Goal: Check status: Check status

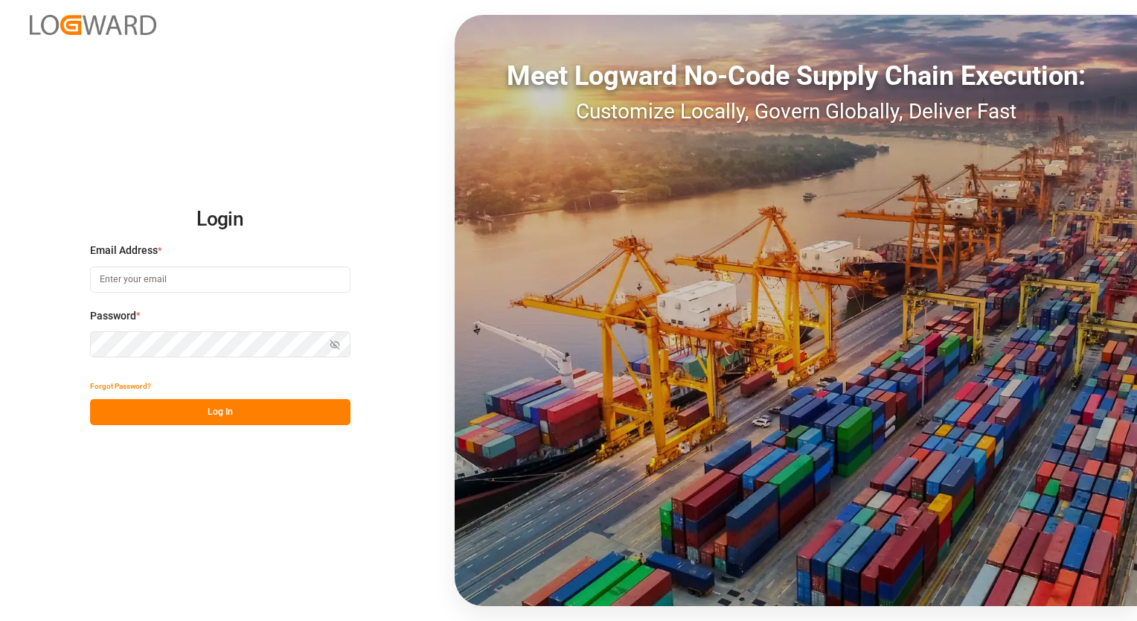
type input "[PERSON_NAME][EMAIL_ADDRESS][PERSON_NAME][DOMAIN_NAME]"
click at [144, 413] on button "Log In" at bounding box center [220, 412] width 260 height 26
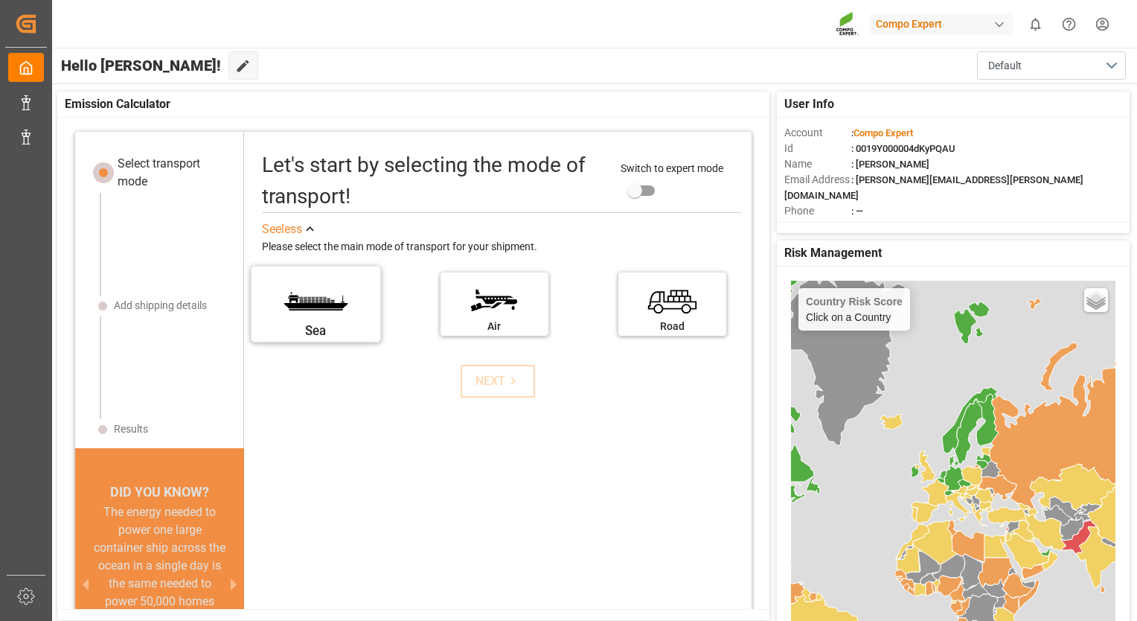
click at [312, 302] on label "Sea" at bounding box center [316, 299] width 112 height 62
click at [0, 0] on input "Sea" at bounding box center [0, 0] width 0 height 0
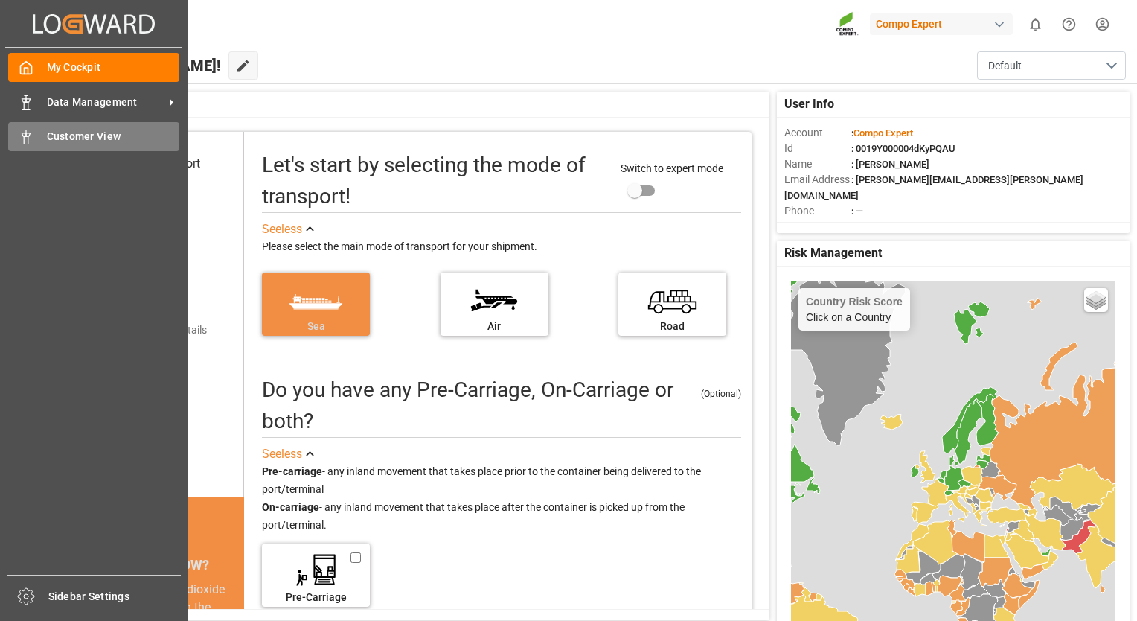
click at [36, 132] on div "Customer View Customer View" at bounding box center [93, 136] width 171 height 29
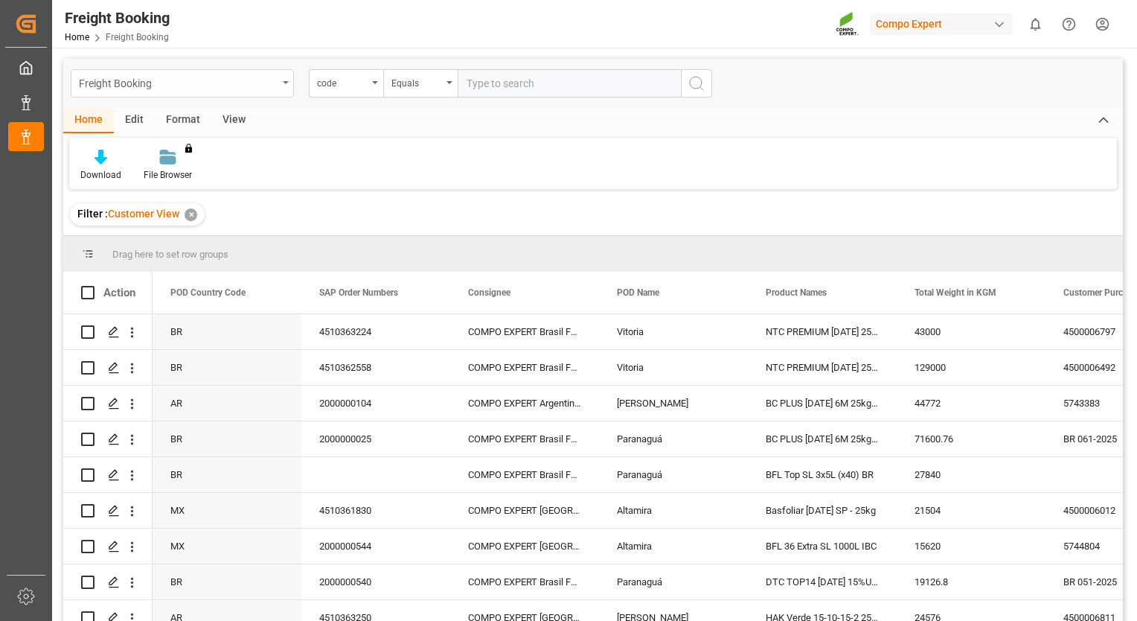
click at [200, 77] on div "Freight Booking" at bounding box center [178, 82] width 199 height 19
click at [200, 81] on div "Freight Booking" at bounding box center [178, 82] width 199 height 19
click at [693, 80] on icon "search button" at bounding box center [696, 83] width 18 height 18
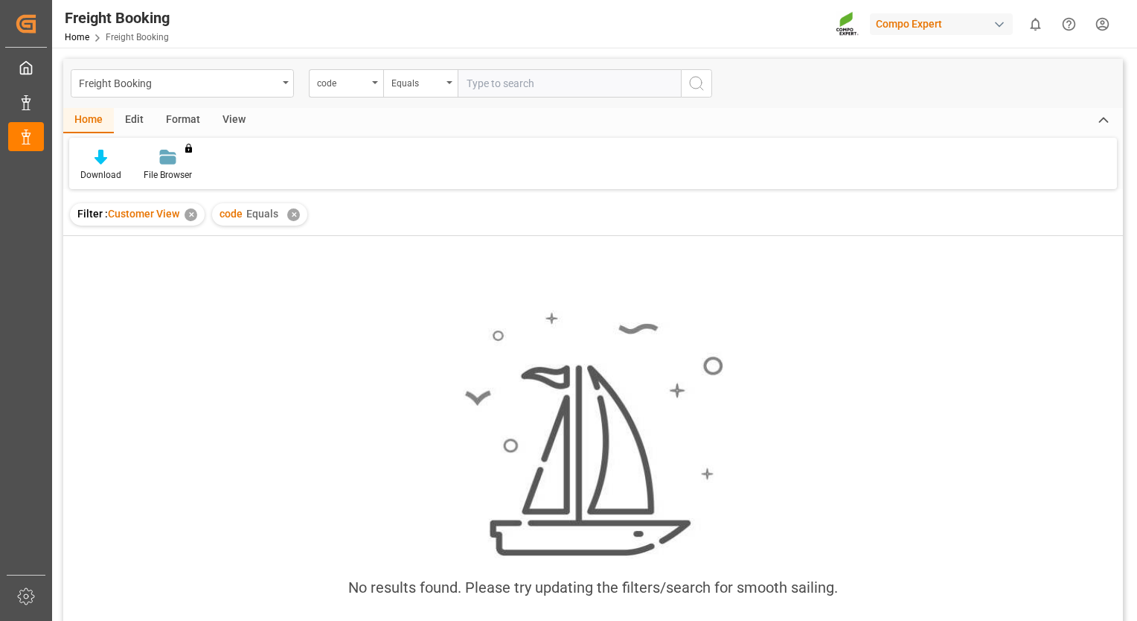
click at [632, 85] on input "text" at bounding box center [569, 83] width 223 height 28
paste input "4500000751"
type input "4500000751"
click at [696, 83] on icon "search button" at bounding box center [696, 83] width 18 height 18
click at [236, 123] on div "View" at bounding box center [233, 120] width 45 height 25
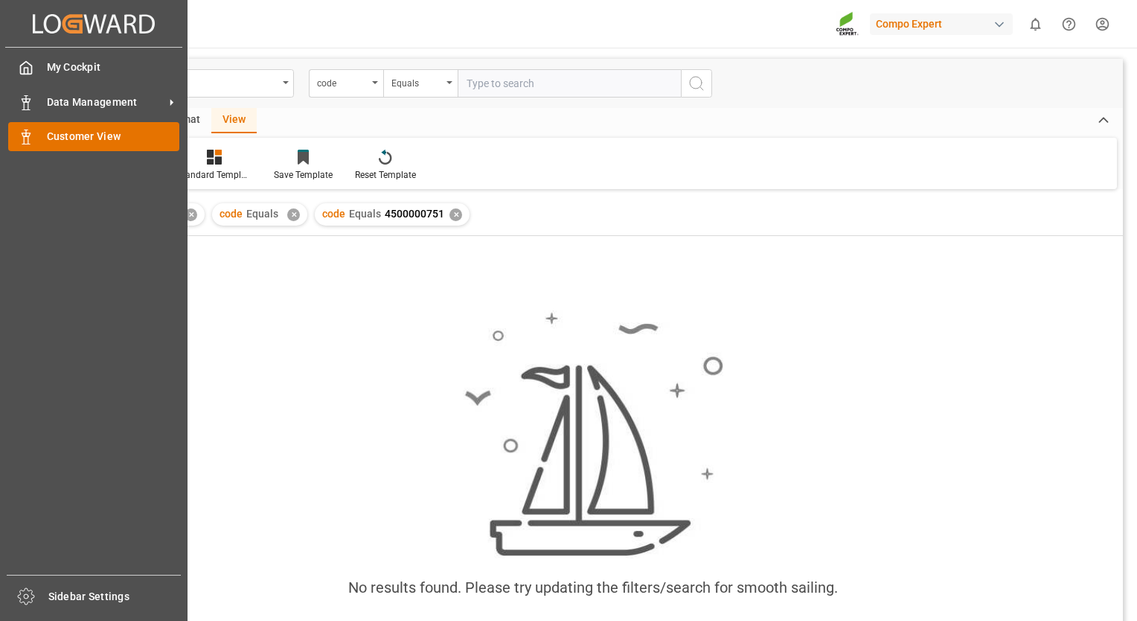
click at [48, 139] on span "Customer View" at bounding box center [113, 137] width 133 height 16
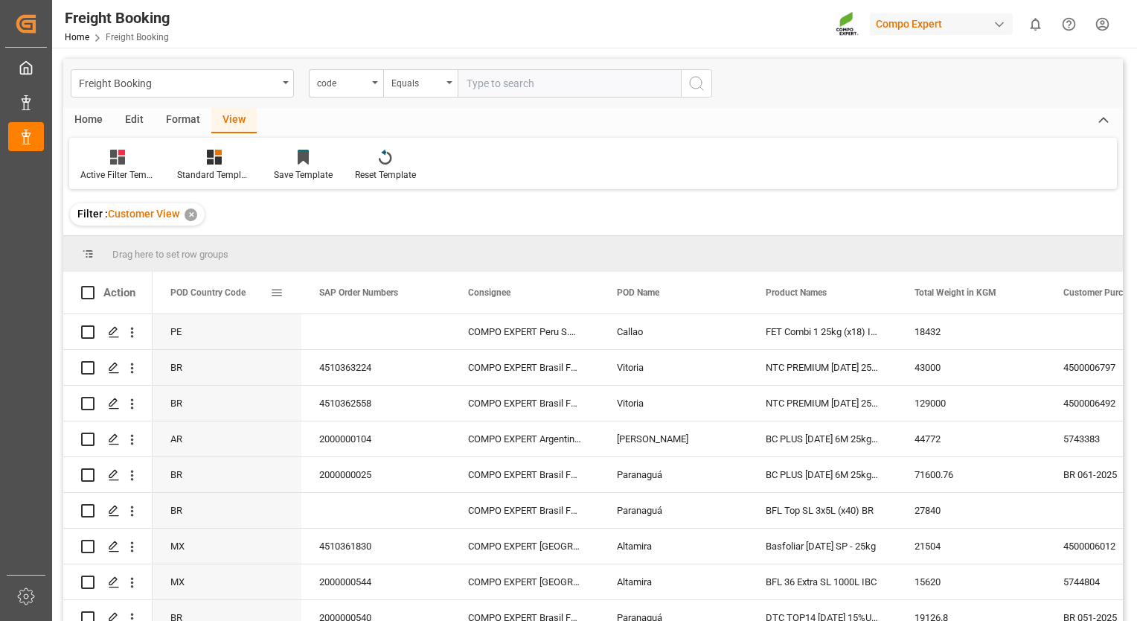
click at [280, 290] on span at bounding box center [276, 292] width 13 height 13
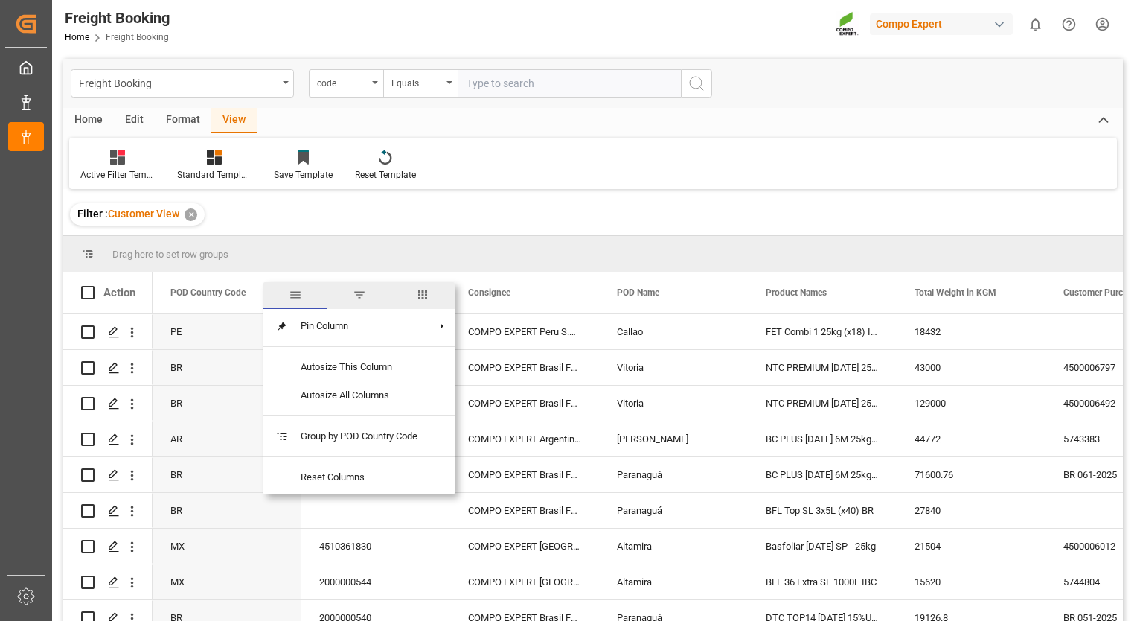
click at [360, 303] on span "filter" at bounding box center [359, 295] width 64 height 27
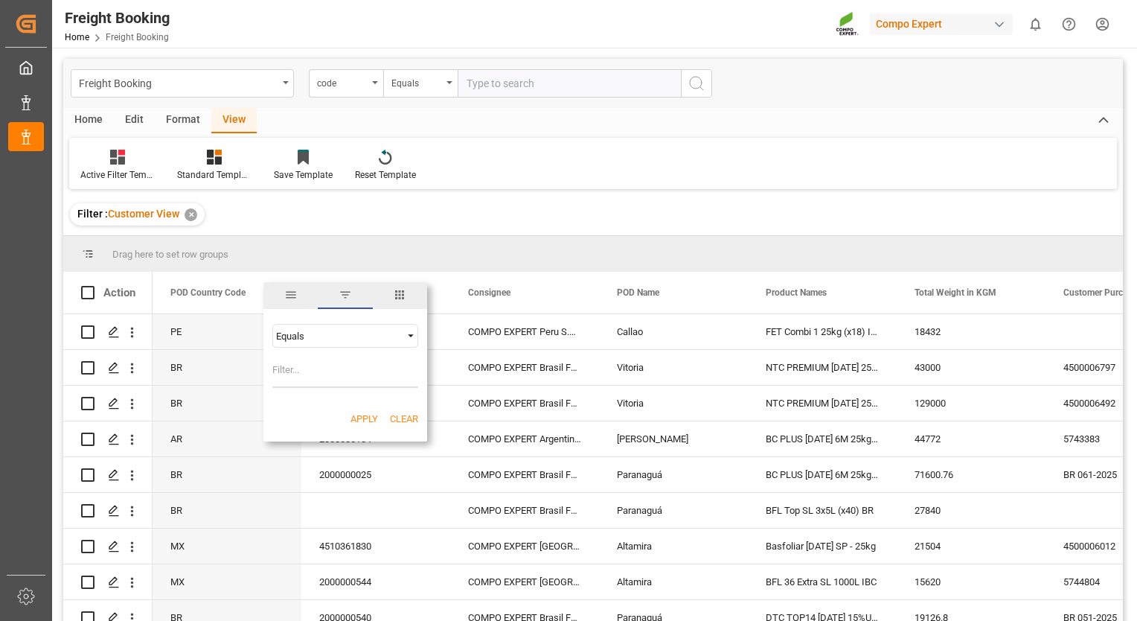
click at [318, 378] on input "Filter Value" at bounding box center [345, 373] width 146 height 30
type input "cl"
click at [355, 421] on button "Apply" at bounding box center [364, 418] width 28 height 15
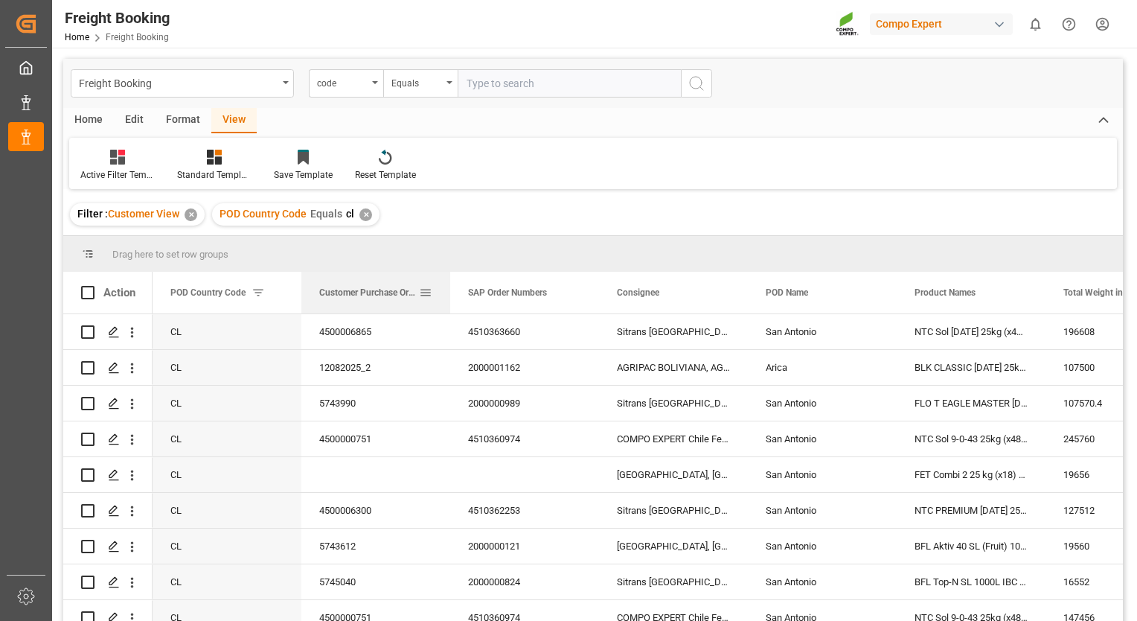
drag, startPoint x: 1086, startPoint y: 284, endPoint x: 385, endPoint y: 284, distance: 700.9
click at [385, 284] on div "Customer Purchase Order Numbers" at bounding box center [369, 293] width 100 height 42
click at [427, 288] on span at bounding box center [425, 292] width 13 height 13
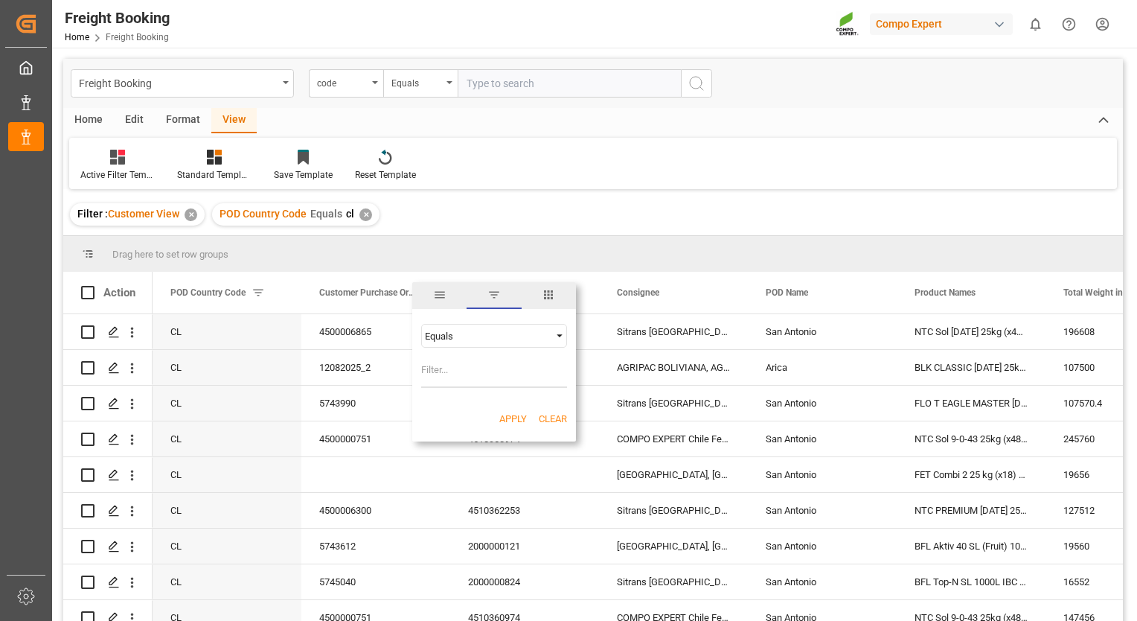
click at [551, 336] on div "Equals" at bounding box center [494, 336] width 146 height 24
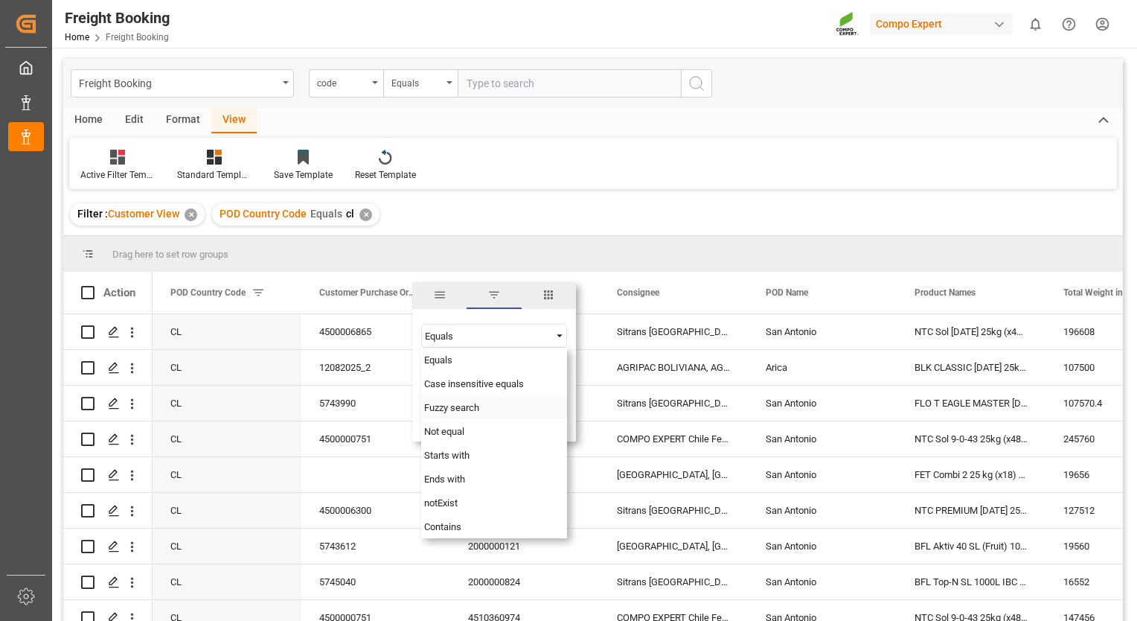
click at [482, 408] on div "Fuzzy search" at bounding box center [494, 407] width 146 height 24
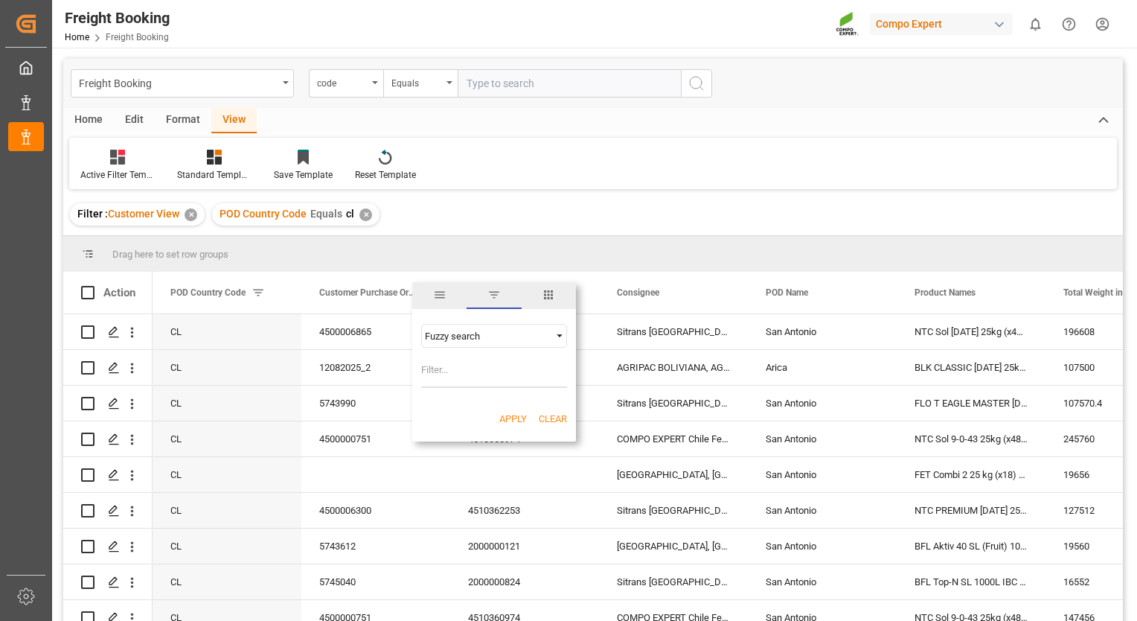
click at [461, 384] on input "Filter Value" at bounding box center [494, 373] width 146 height 30
type input "5743905"
click at [519, 409] on div "Apply Clear" at bounding box center [494, 419] width 164 height 39
click at [516, 416] on button "Apply" at bounding box center [513, 418] width 28 height 15
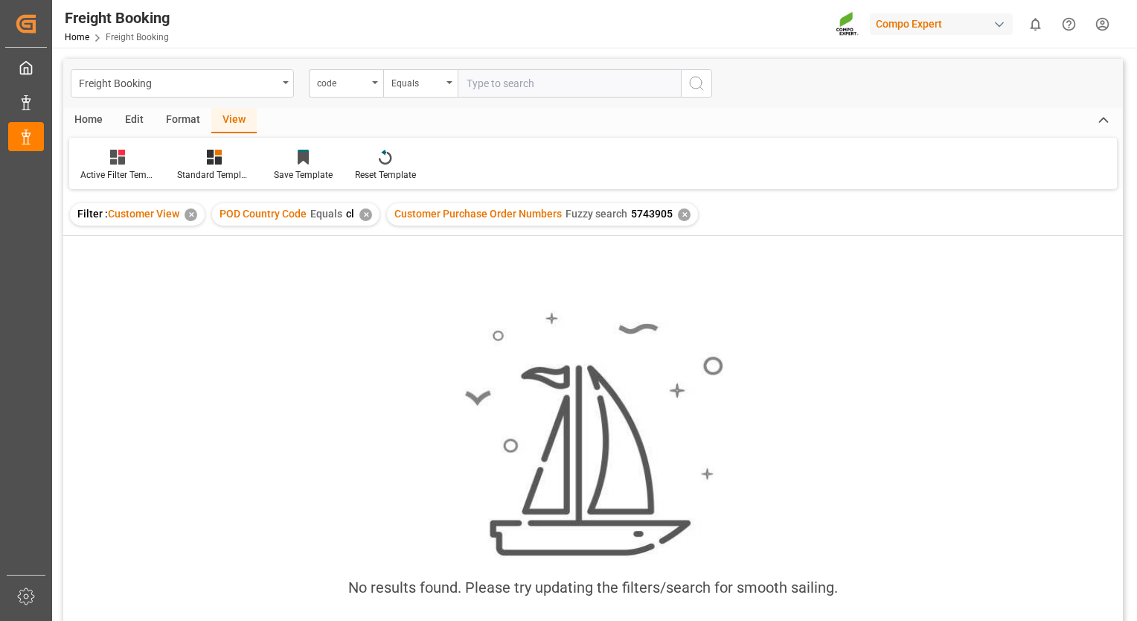
click at [657, 218] on span "5743905" at bounding box center [652, 214] width 42 height 12
click at [678, 216] on div "✕" at bounding box center [684, 214] width 13 height 13
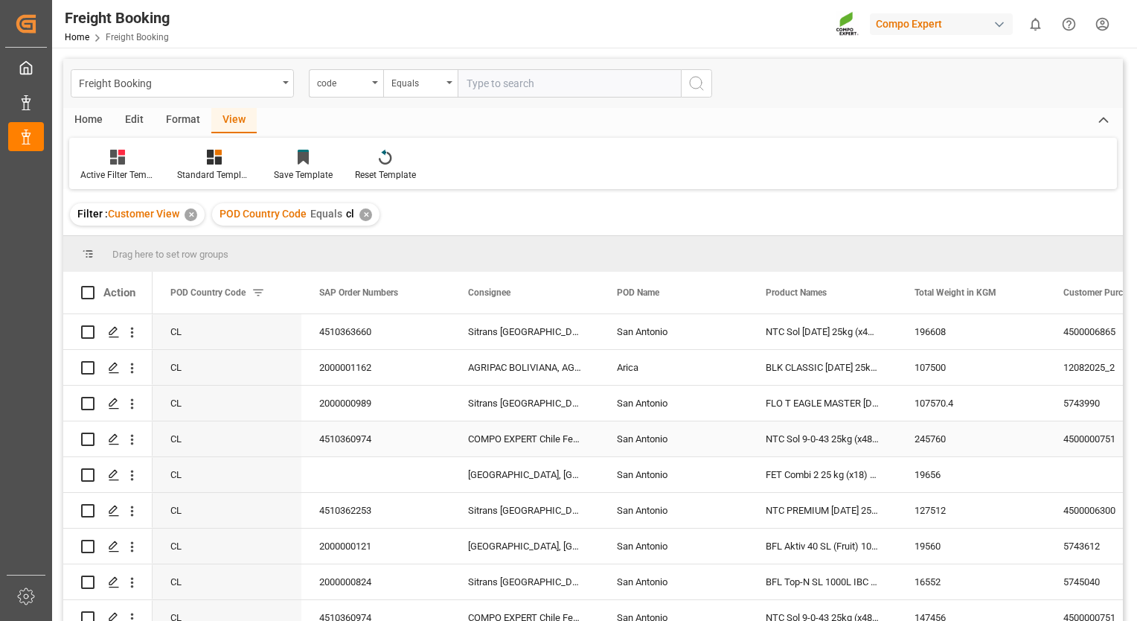
click at [360, 439] on div "4510360974" at bounding box center [375, 438] width 149 height 35
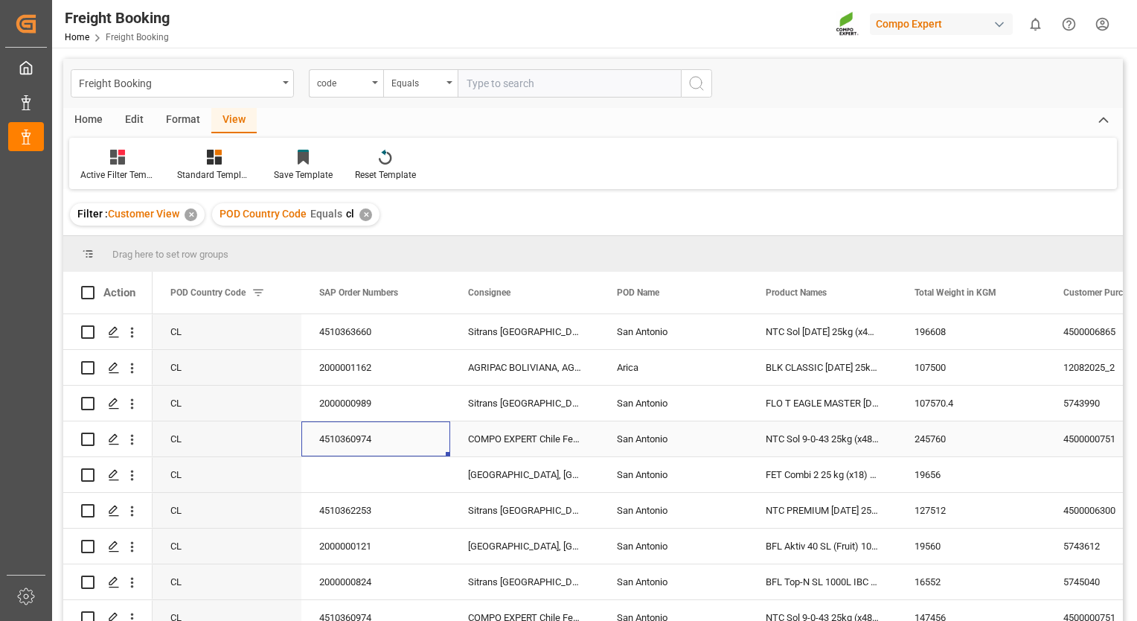
click at [516, 438] on div "COMPO EXPERT Chile Ferti. Ltda" at bounding box center [524, 438] width 149 height 35
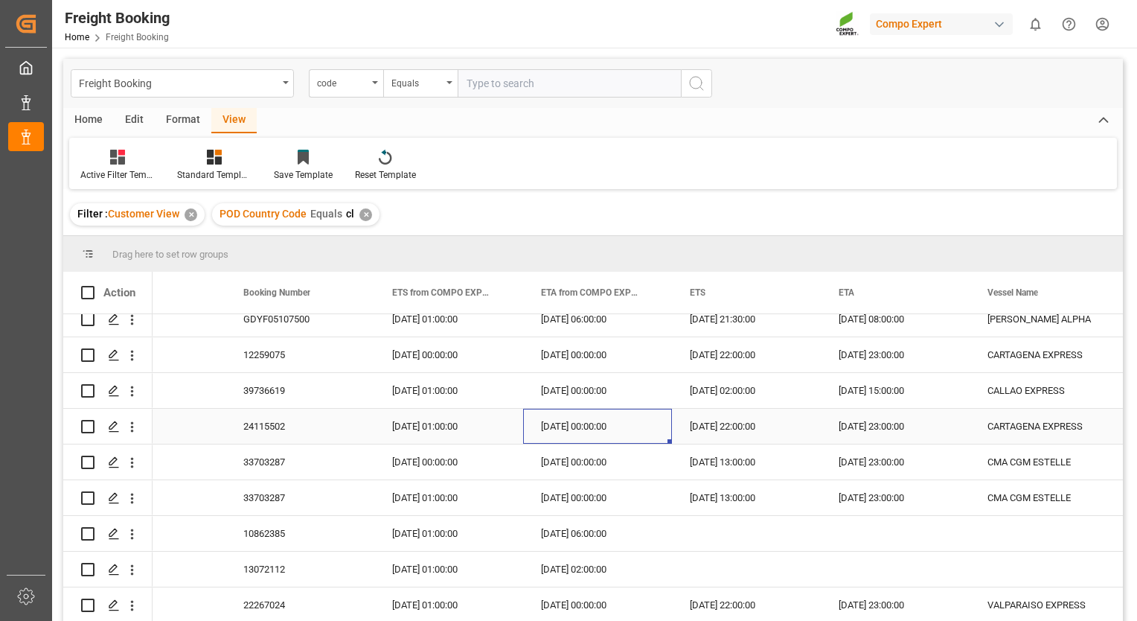
click at [553, 428] on div "[DATE] 00:00:00" at bounding box center [597, 425] width 149 height 35
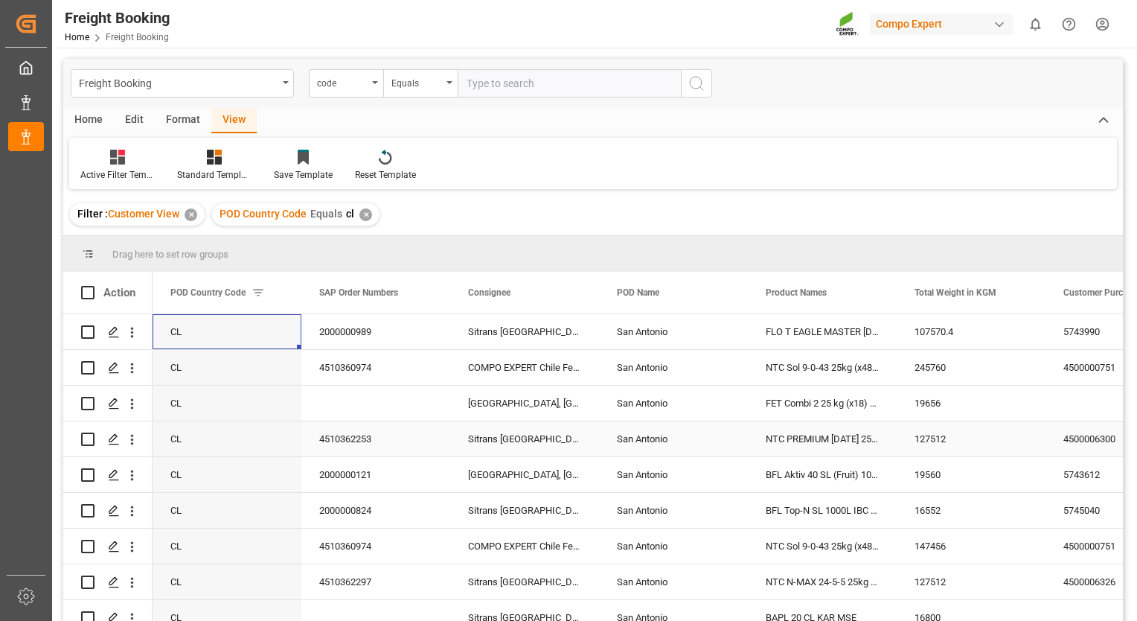
scroll to position [36, 0]
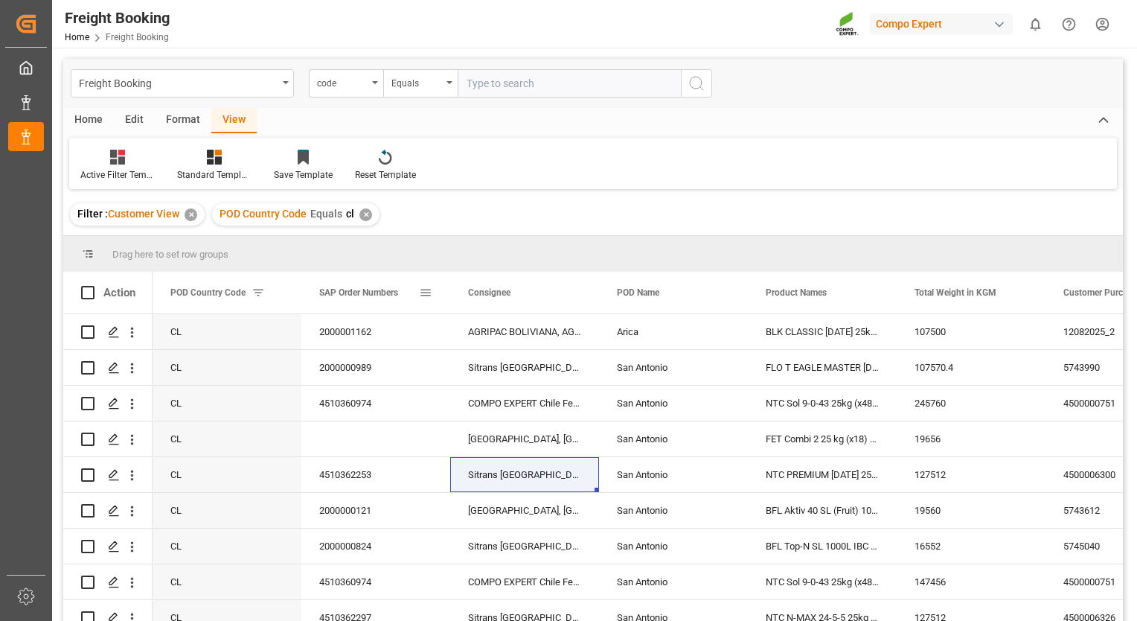
click at [350, 303] on div "SAP Order Numbers" at bounding box center [369, 293] width 100 height 42
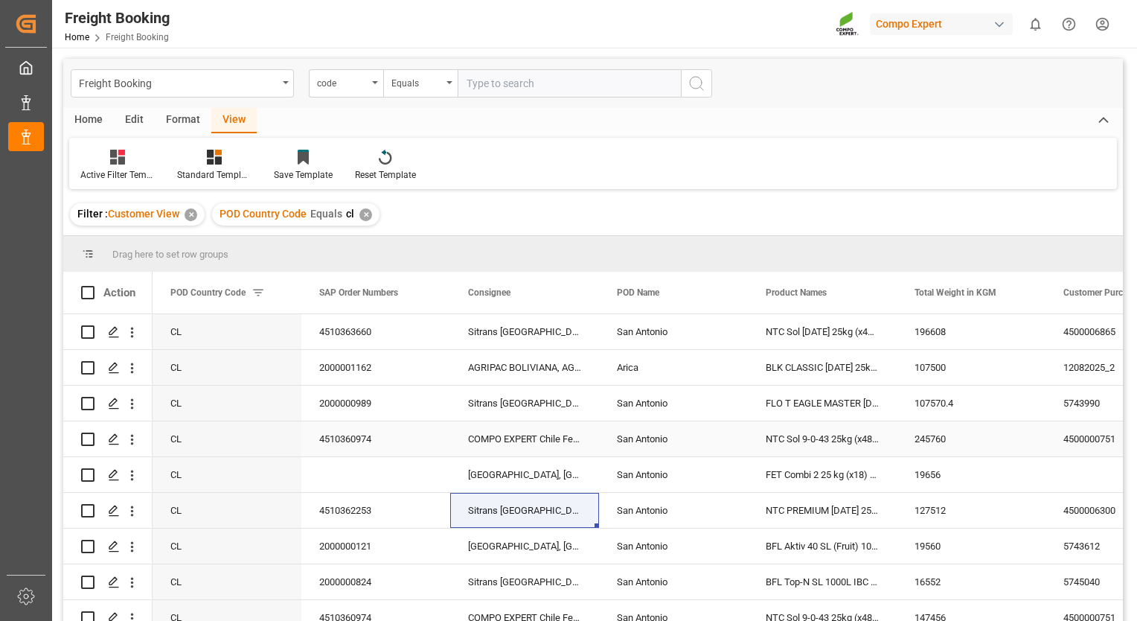
click at [362, 427] on div "4510360974" at bounding box center [375, 438] width 149 height 35
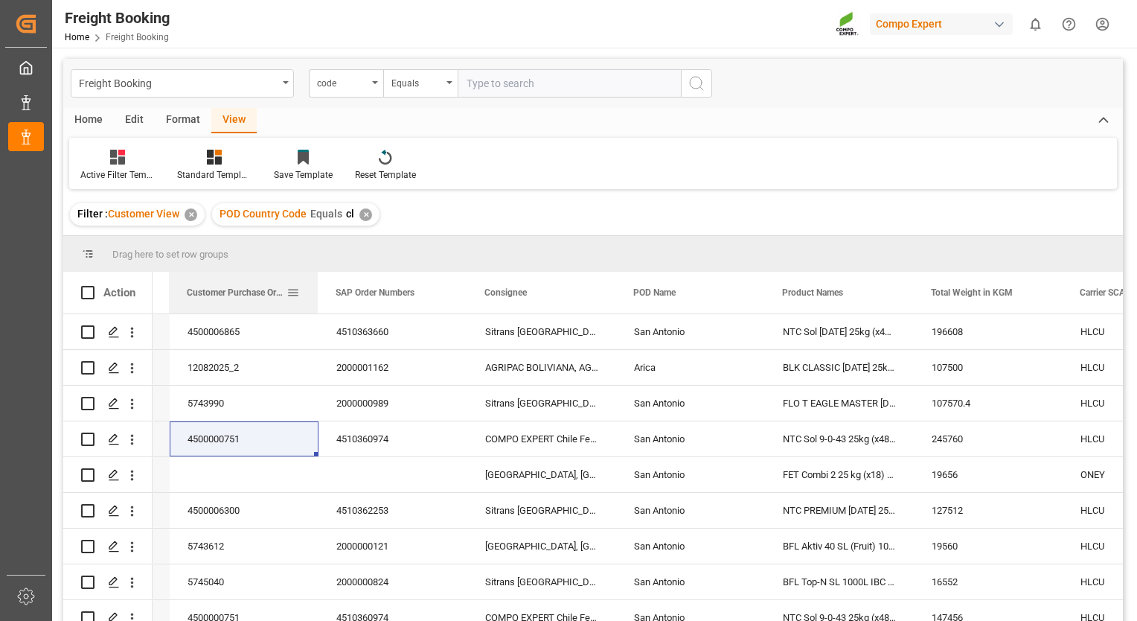
scroll to position [0, 102]
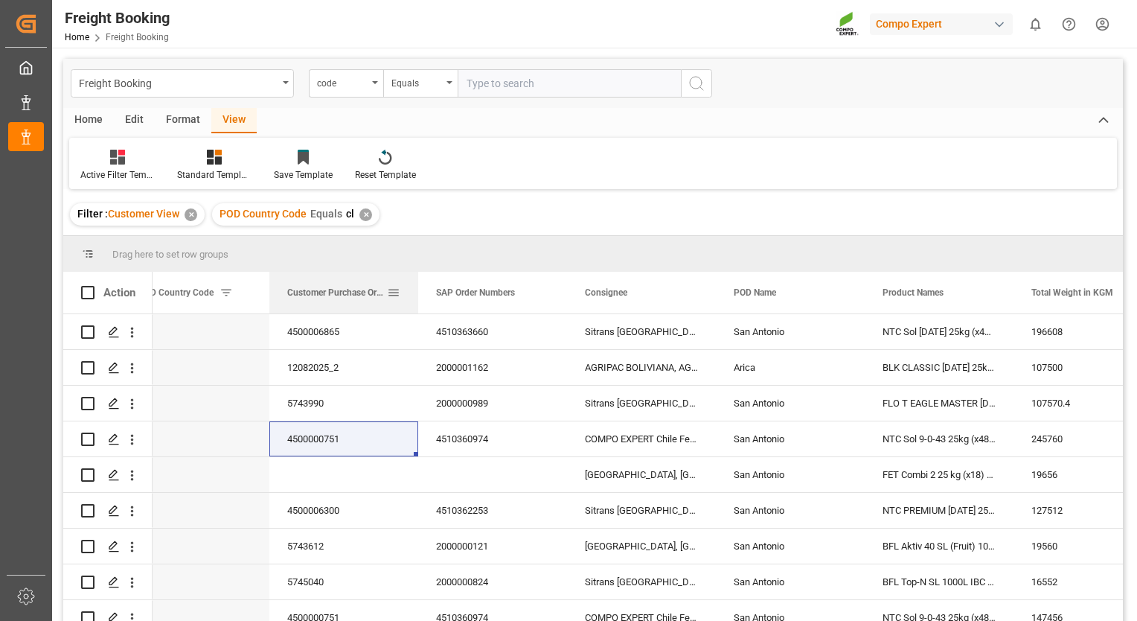
drag, startPoint x: 892, startPoint y: 295, endPoint x: 344, endPoint y: 302, distance: 548.4
click at [344, 302] on div "Customer Purchase Order Numbers" at bounding box center [337, 293] width 100 height 42
click at [365, 554] on div "5743612" at bounding box center [343, 545] width 149 height 35
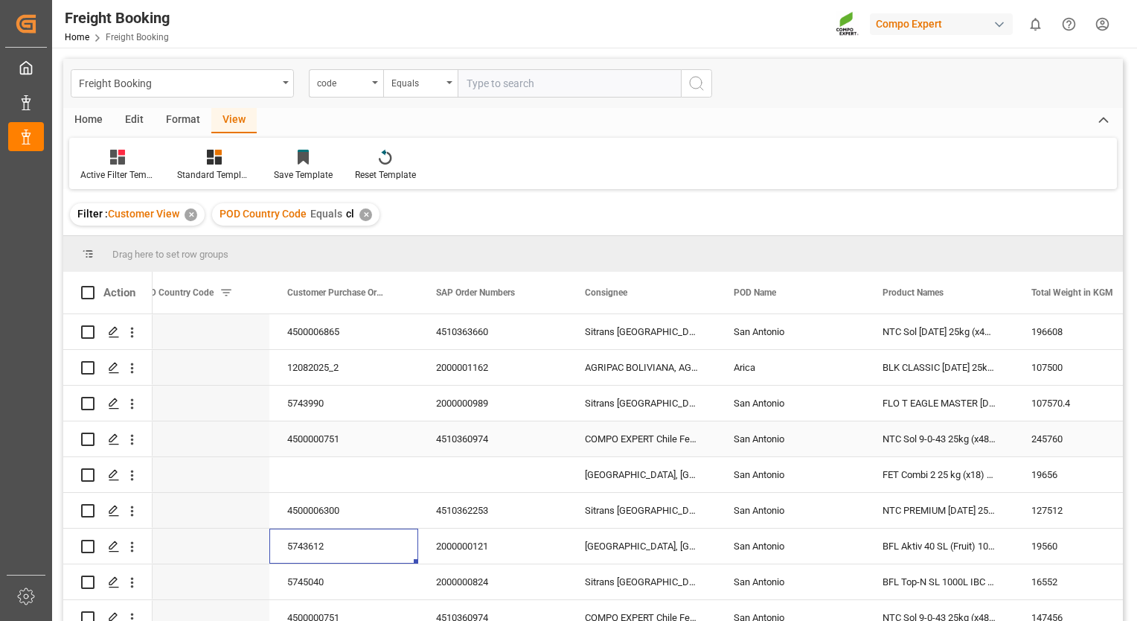
click at [324, 443] on div "4500000751" at bounding box center [343, 438] width 149 height 35
click at [342, 17] on div "Freight Booking Home Freight Booking Compo Expert 0 Notifications Only show unr…" at bounding box center [589, 24] width 1095 height 48
